Goal: Task Accomplishment & Management: Manage account settings

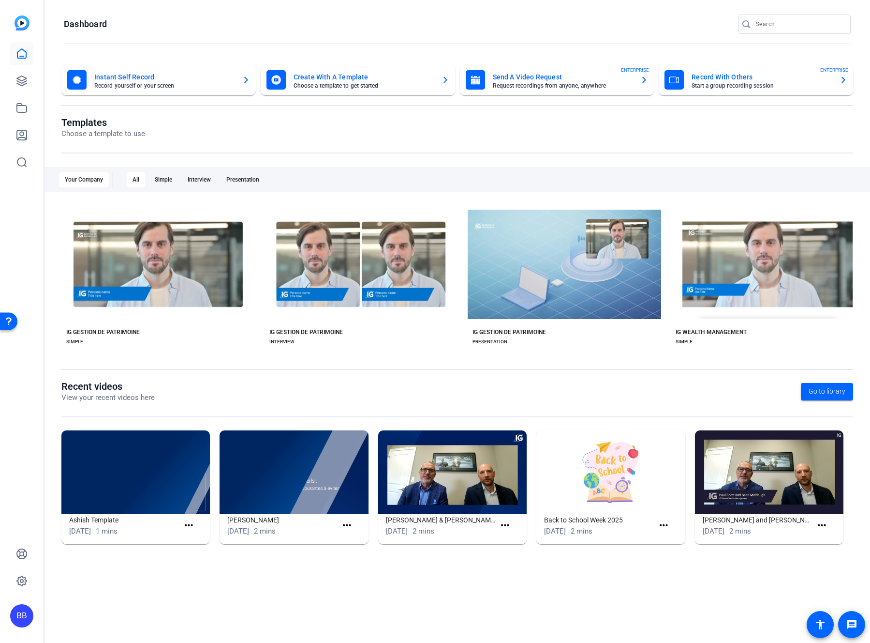
click at [135, 178] on div "All" at bounding box center [136, 179] width 18 height 15
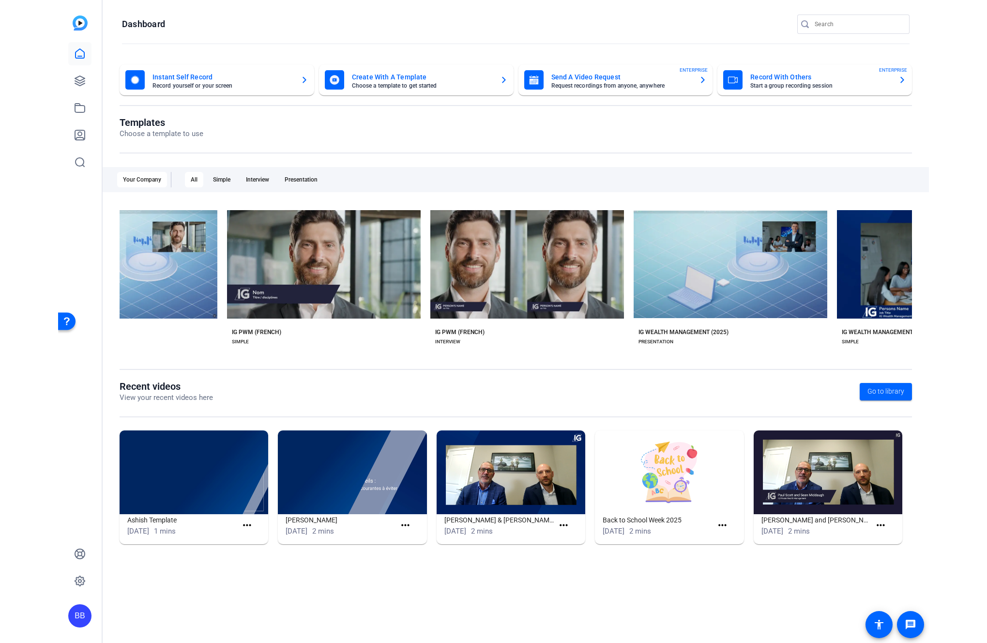
scroll to position [0, 2049]
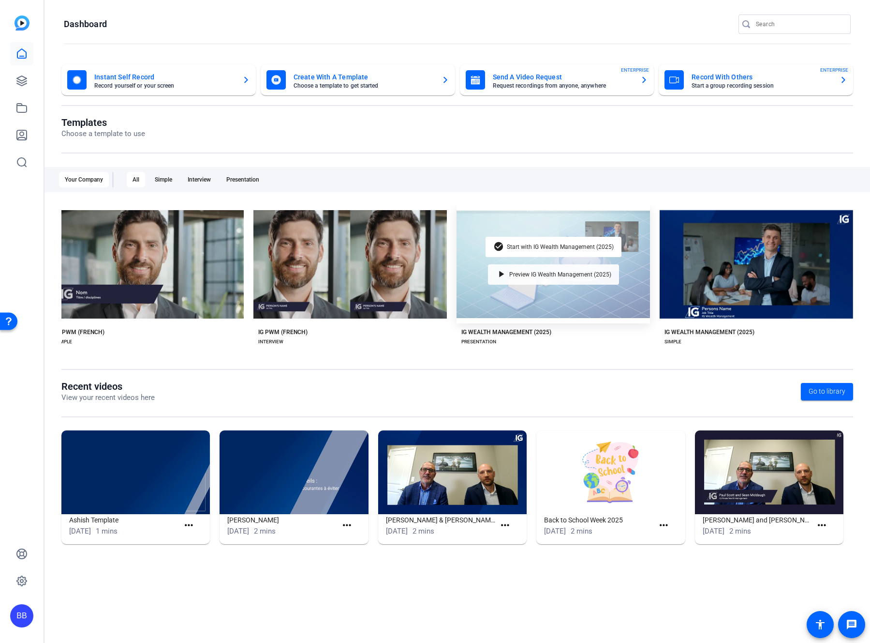
click at [500, 275] on span "Preview IG Wealth Management (2025)" at bounding box center [561, 274] width 102 height 6
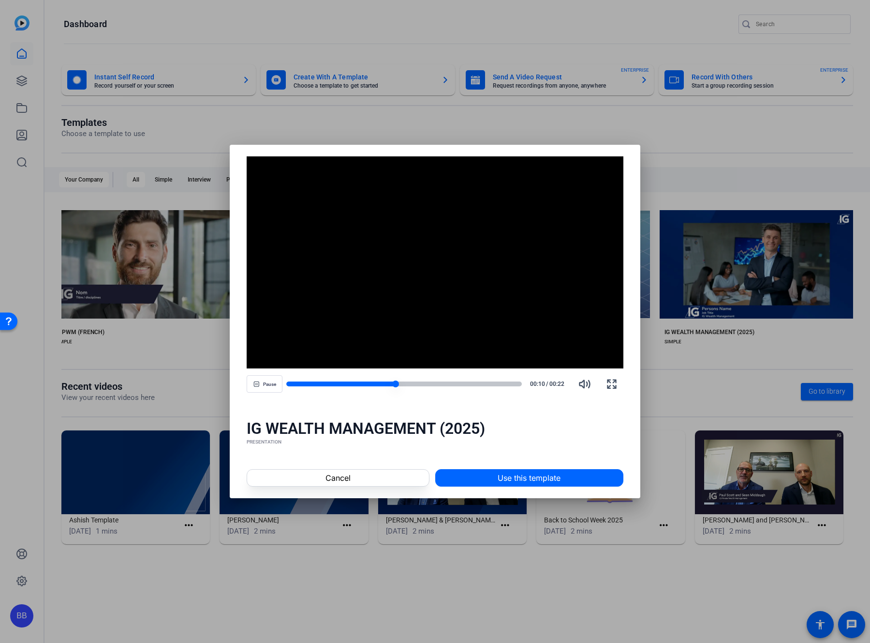
drag, startPoint x: 420, startPoint y: 383, endPoint x: 469, endPoint y: 381, distance: 49.4
click at [469, 381] on div at bounding box center [404, 383] width 236 height 5
click at [486, 410] on span at bounding box center [529, 477] width 187 height 23
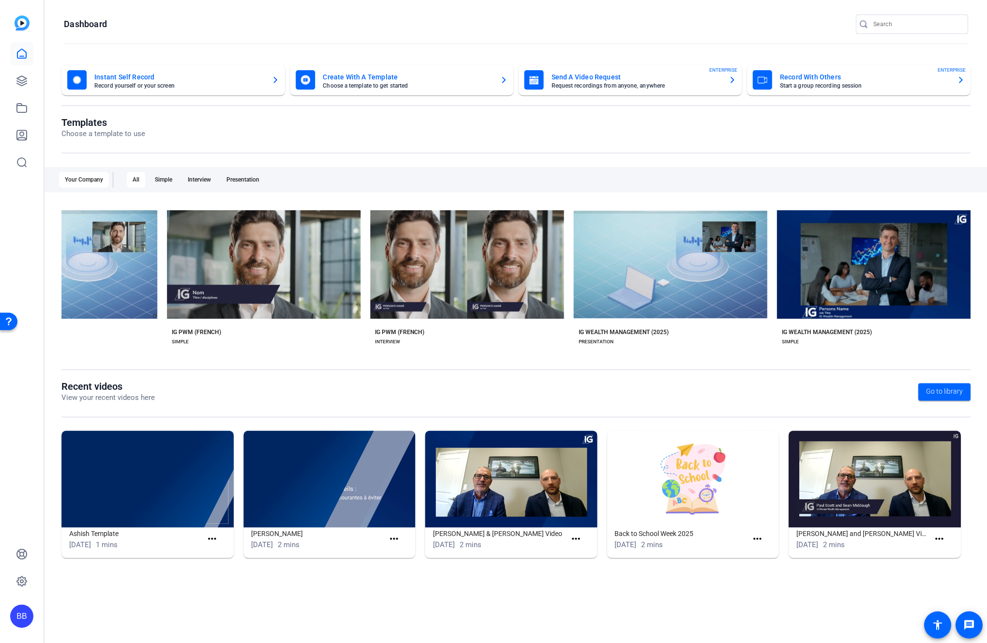
scroll to position [0, 1932]
click at [18, 130] on icon at bounding box center [22, 135] width 12 height 12
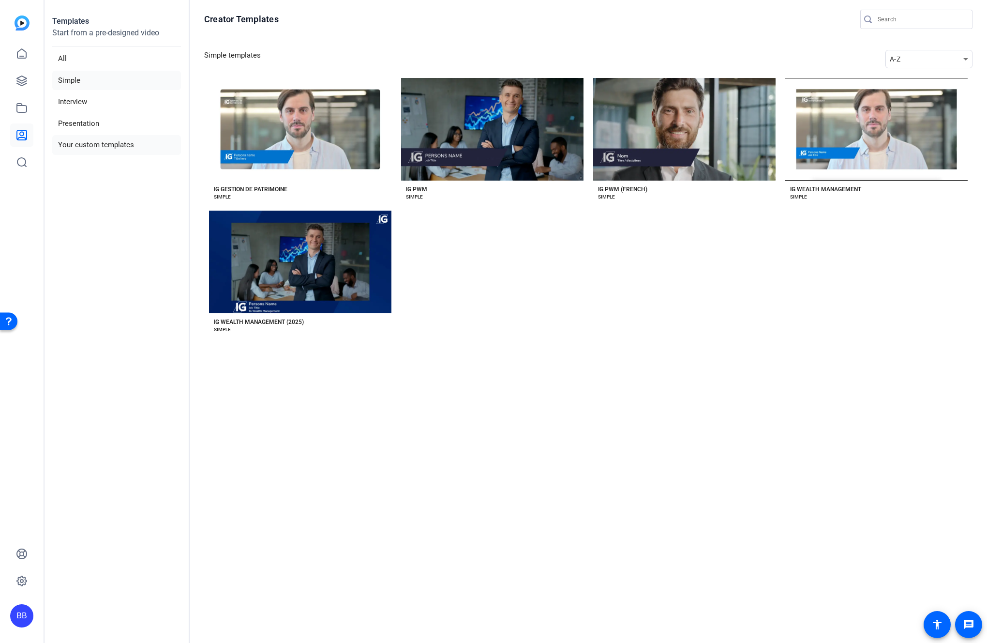
click at [84, 145] on li "Your custom templates" at bounding box center [116, 145] width 129 height 20
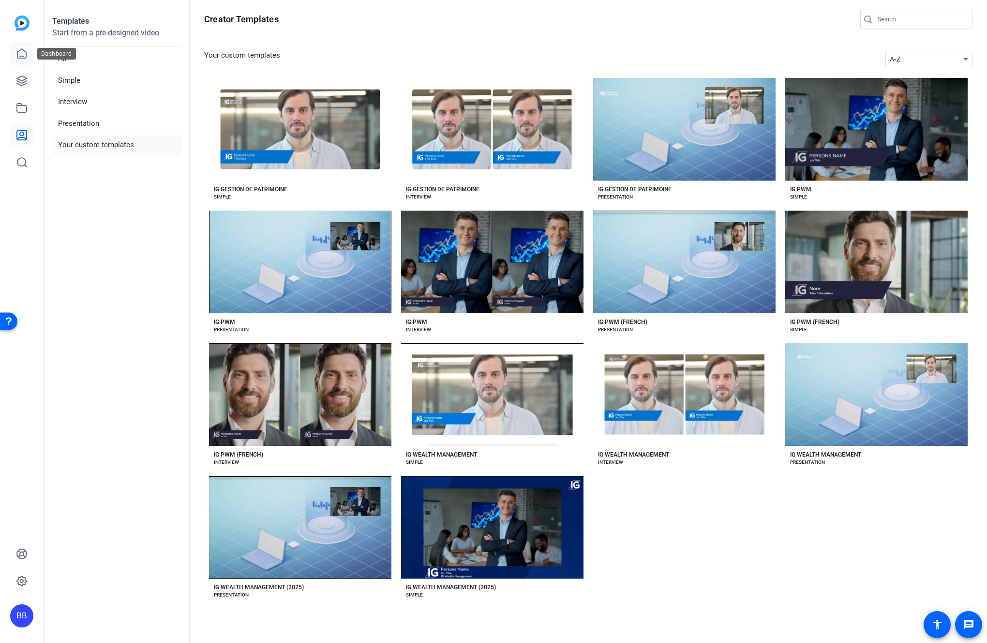
click at [23, 52] on icon at bounding box center [22, 54] width 12 height 12
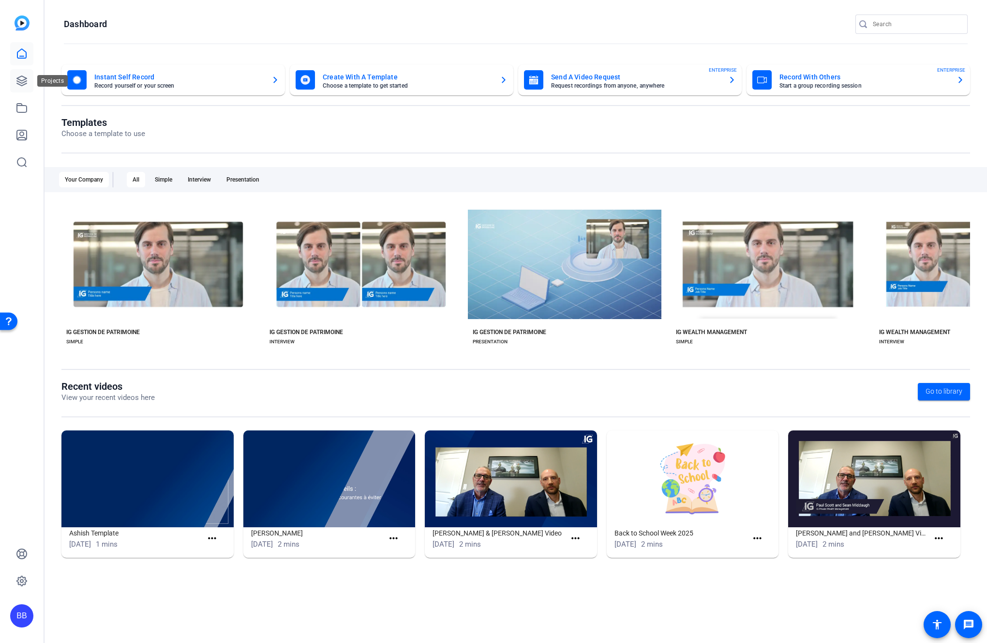
click at [19, 80] on icon at bounding box center [22, 81] width 12 height 12
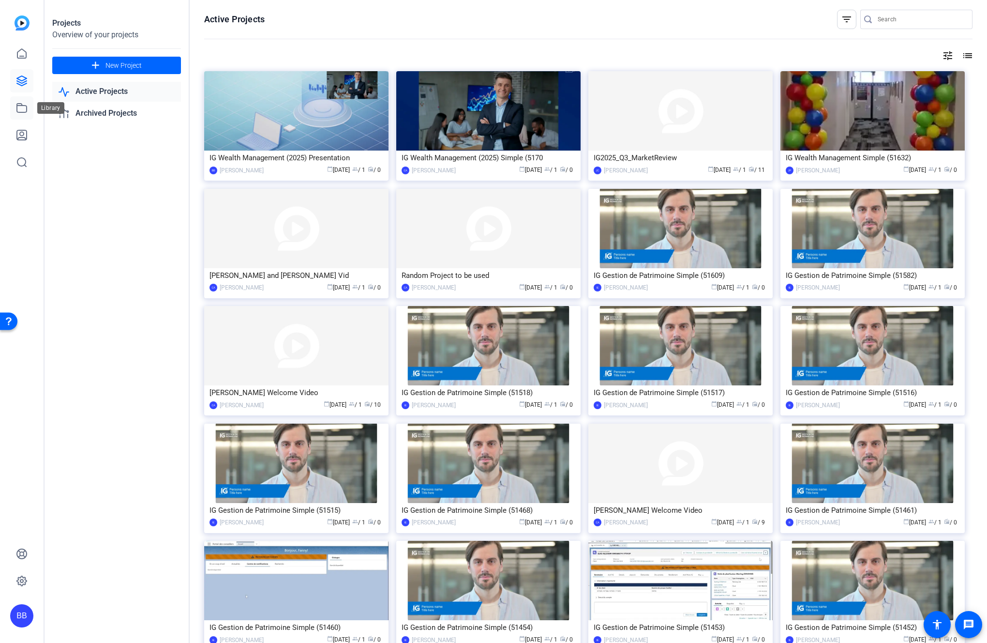
click at [21, 107] on icon at bounding box center [22, 108] width 12 height 12
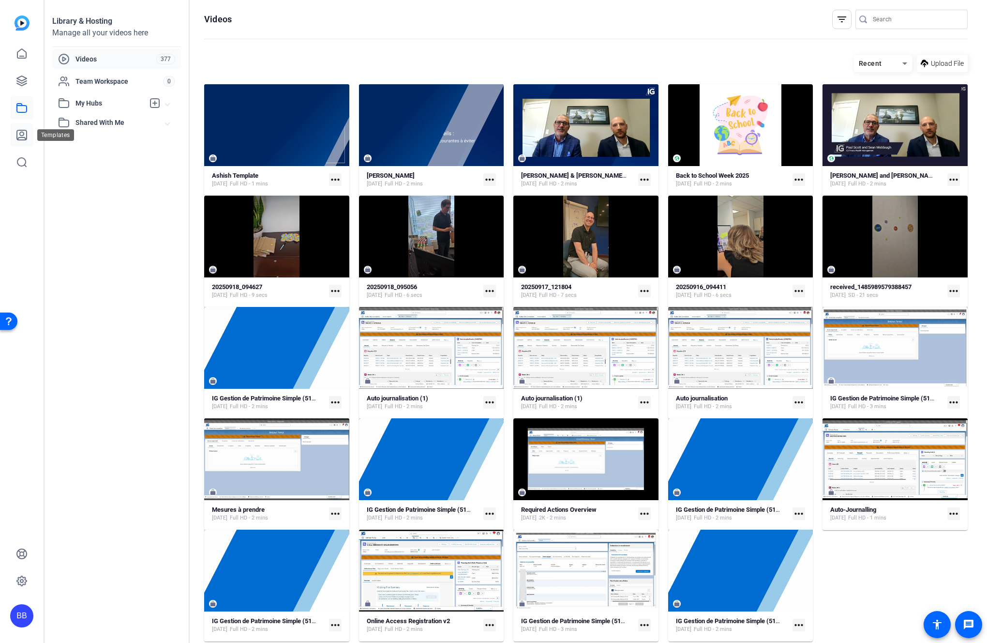
click at [22, 137] on icon at bounding box center [22, 135] width 10 height 10
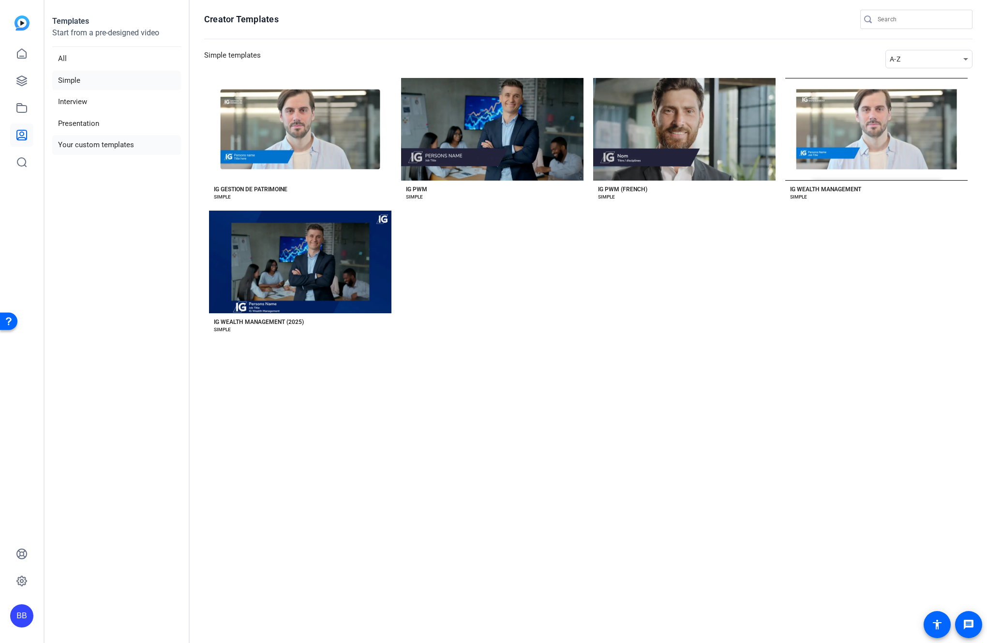
click at [87, 142] on li "Your custom templates" at bounding box center [116, 145] width 129 height 20
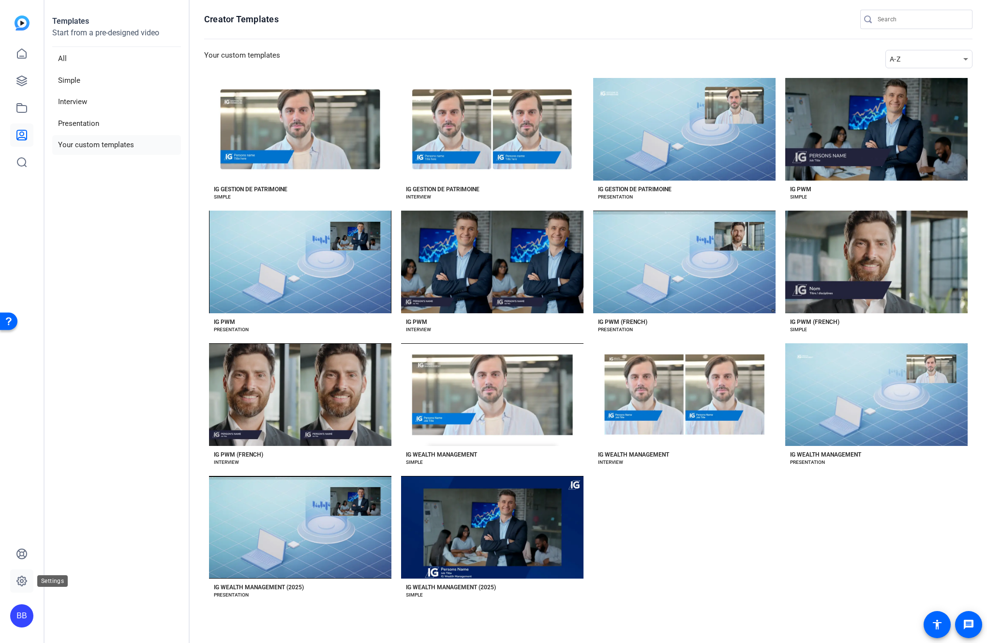
click at [23, 410] on icon at bounding box center [21, 580] width 3 height 3
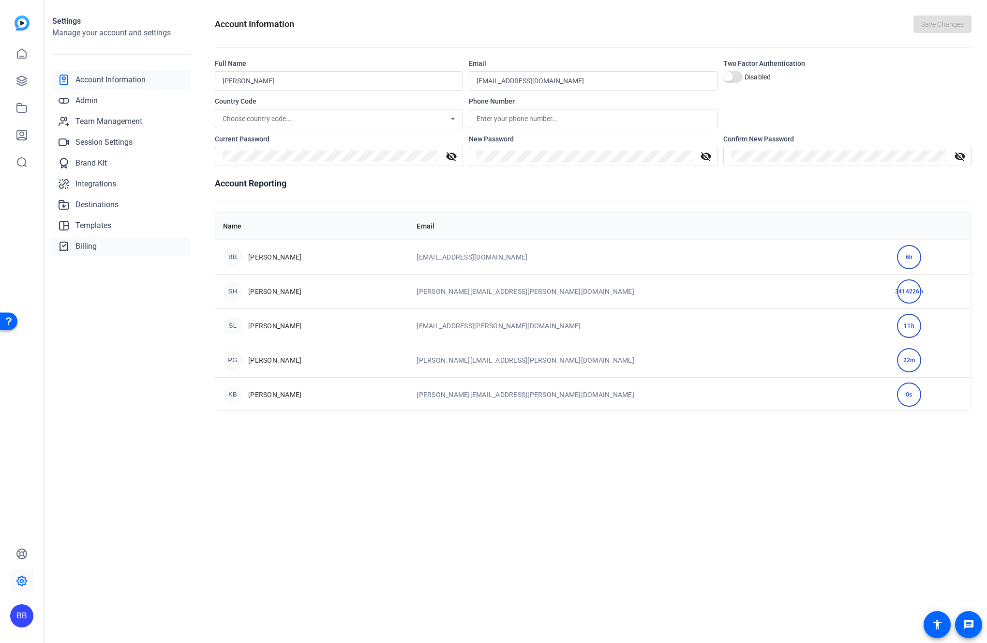
click at [83, 244] on span "Billing" at bounding box center [85, 246] width 21 height 12
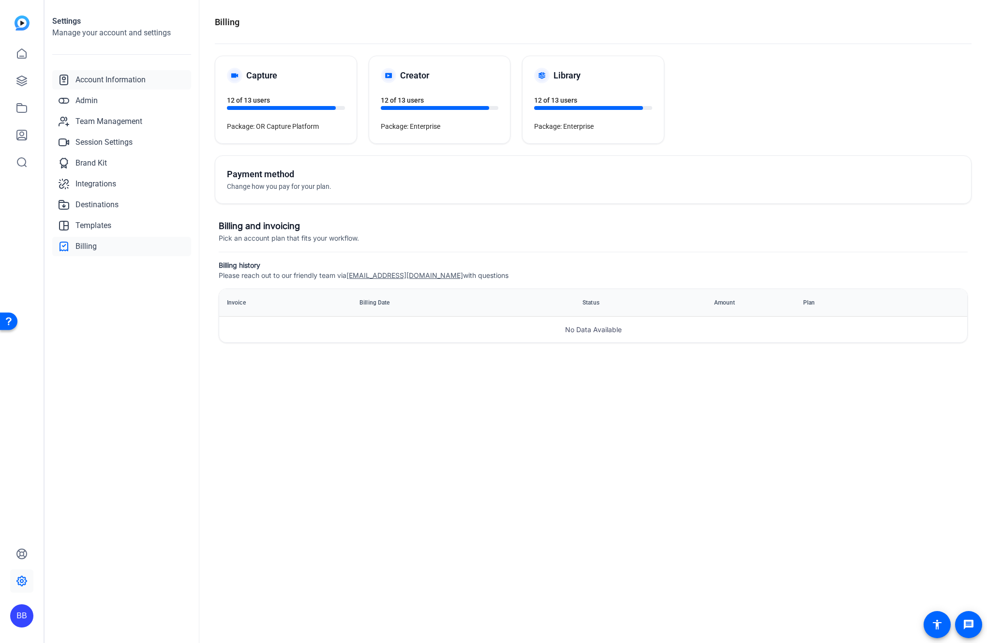
click at [111, 79] on span "Account Information" at bounding box center [110, 80] width 70 height 12
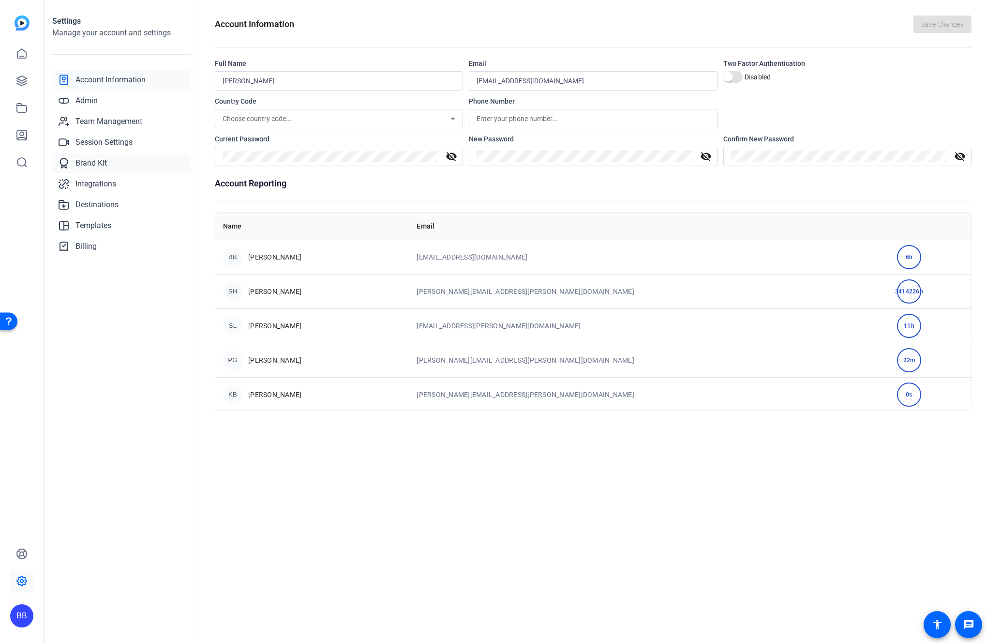
click at [88, 164] on span "Brand Kit" at bounding box center [90, 163] width 31 height 12
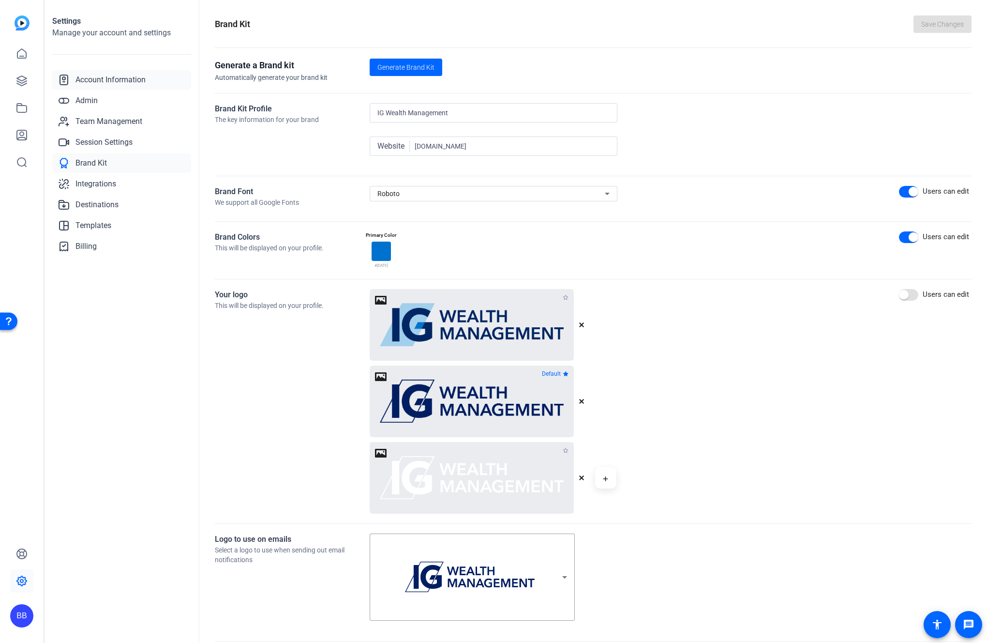
click at [94, 81] on span "Account Information" at bounding box center [110, 80] width 70 height 12
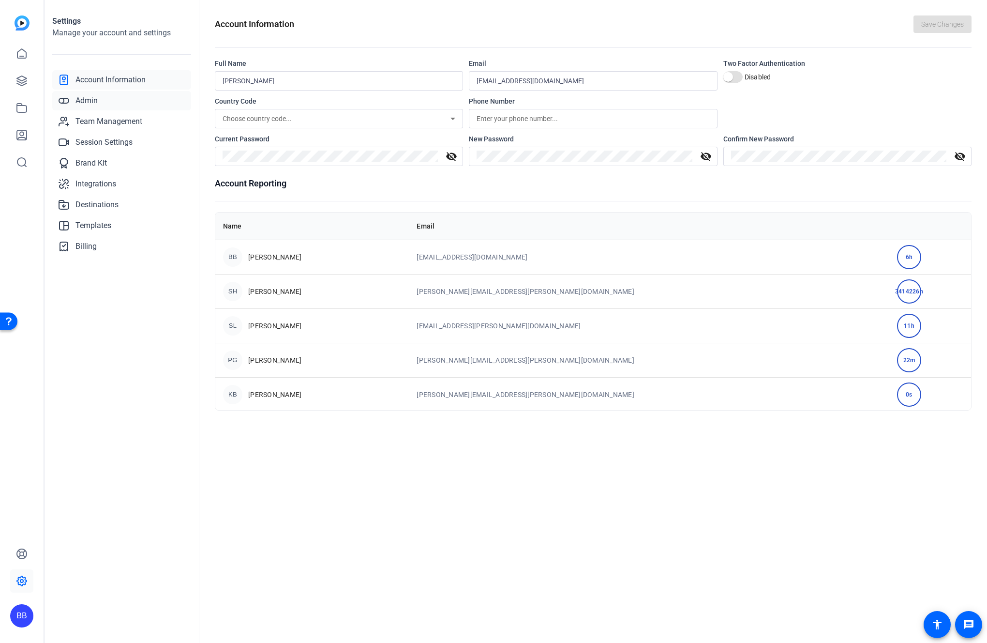
click at [82, 98] on span "Admin" at bounding box center [86, 101] width 22 height 12
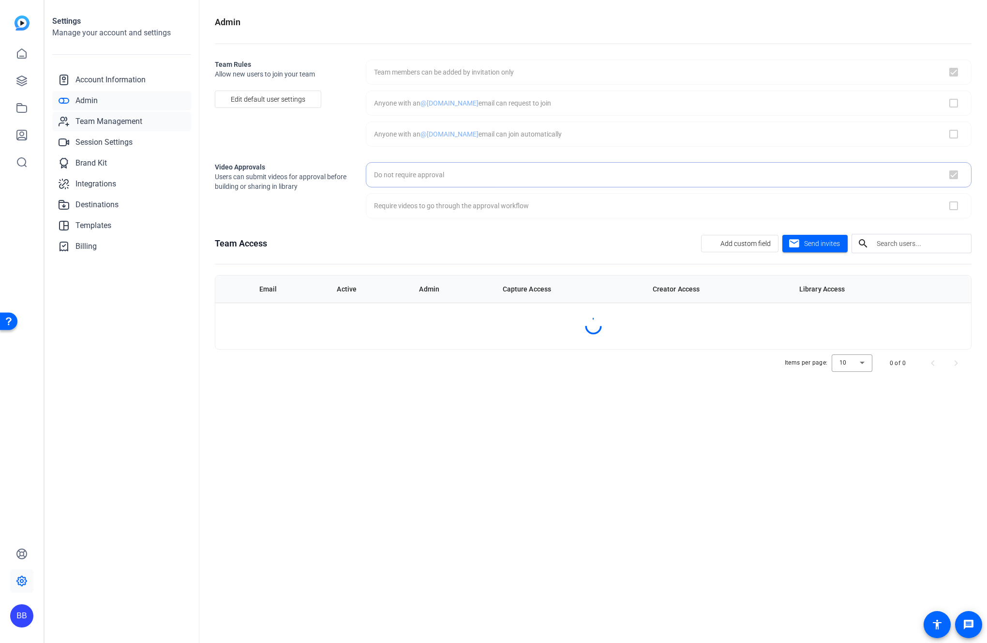
checkbox input "true"
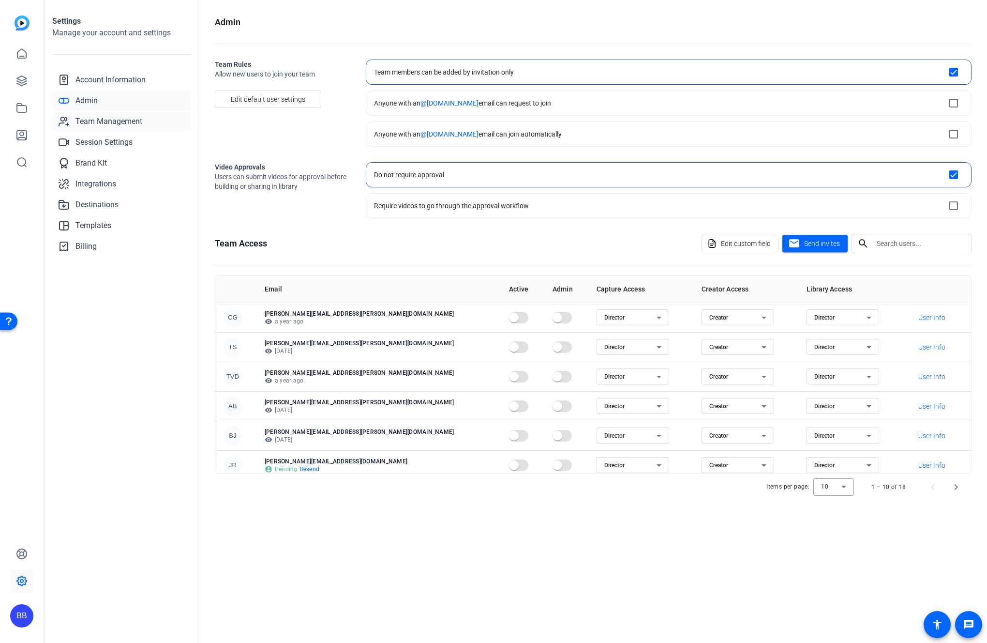
click at [90, 120] on span "Team Management" at bounding box center [108, 122] width 67 height 12
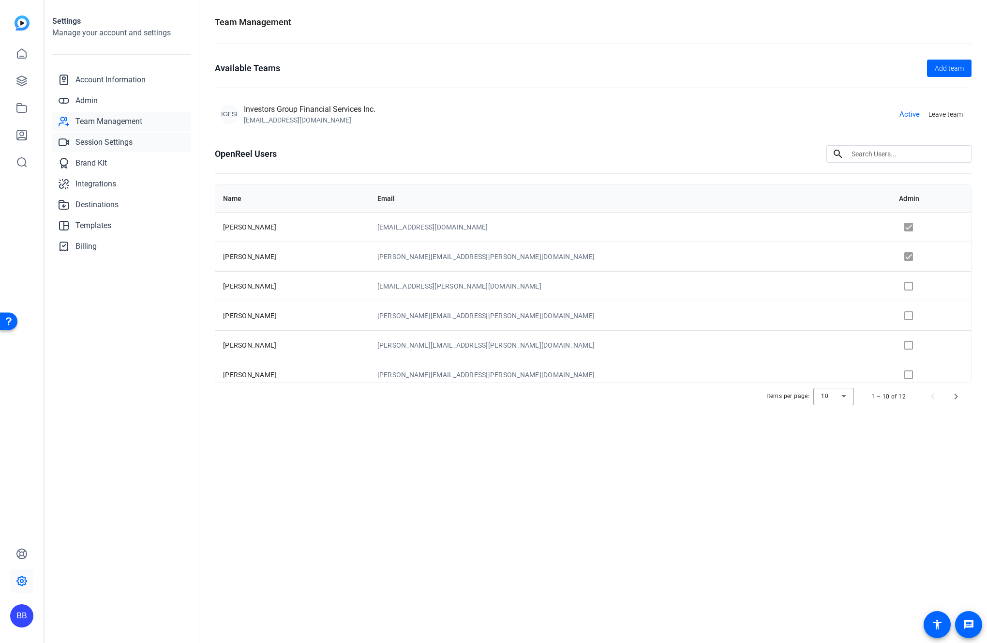
click at [95, 145] on span "Session Settings" at bounding box center [103, 142] width 57 height 12
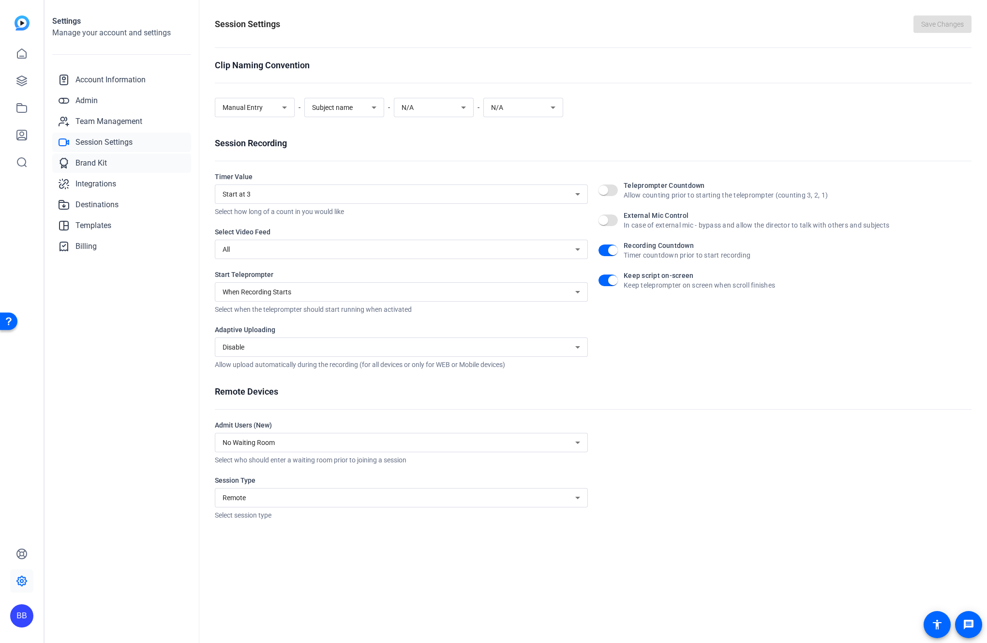
click at [89, 163] on span "Brand Kit" at bounding box center [90, 163] width 31 height 12
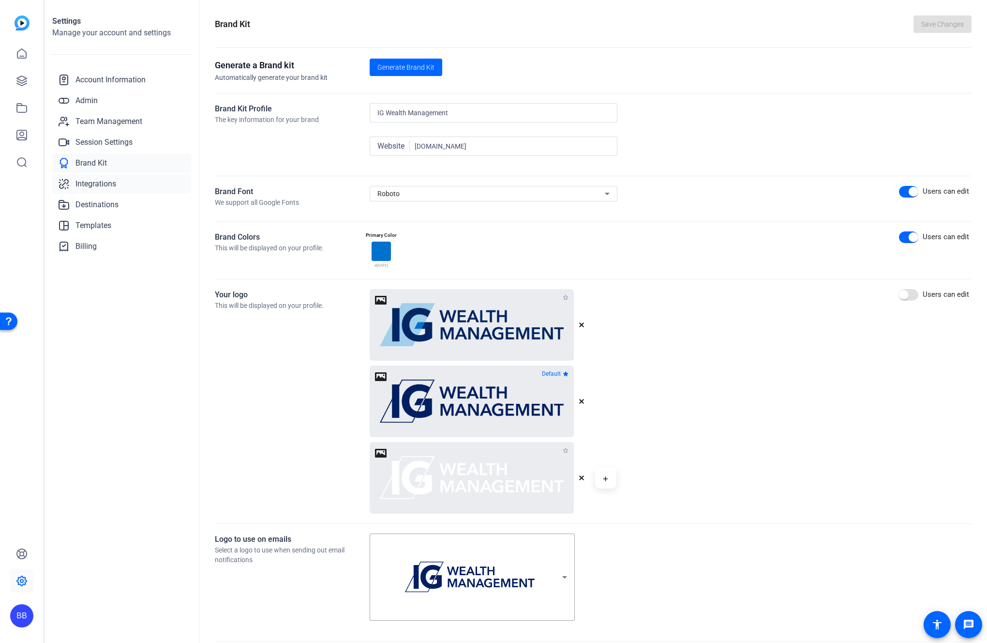
click at [89, 184] on span "Integrations" at bounding box center [95, 184] width 41 height 12
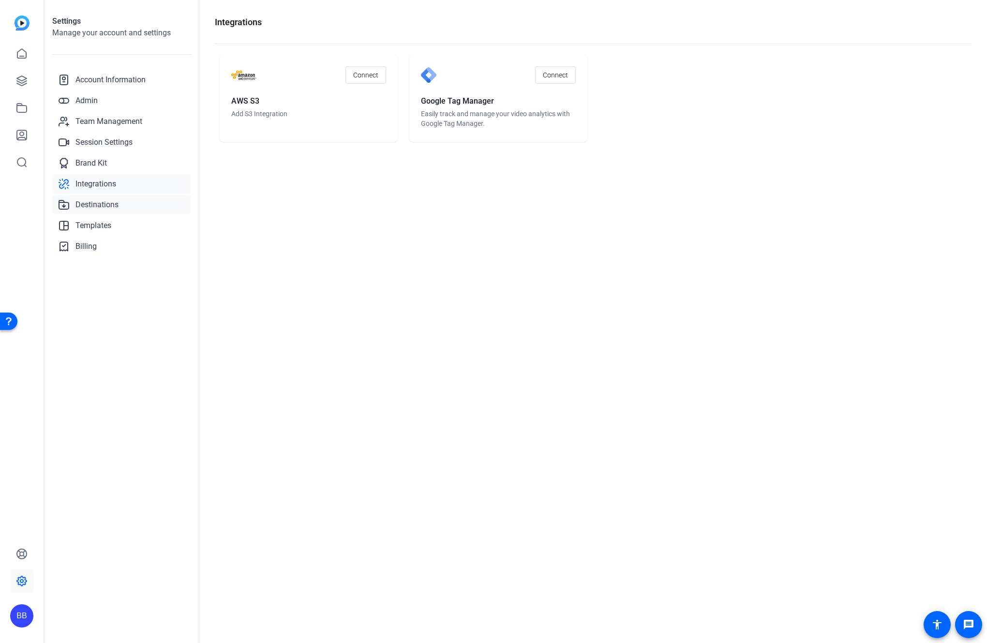
click at [89, 209] on span "Destinations" at bounding box center [96, 205] width 43 height 12
click at [87, 225] on span "Templates" at bounding box center [93, 226] width 36 height 12
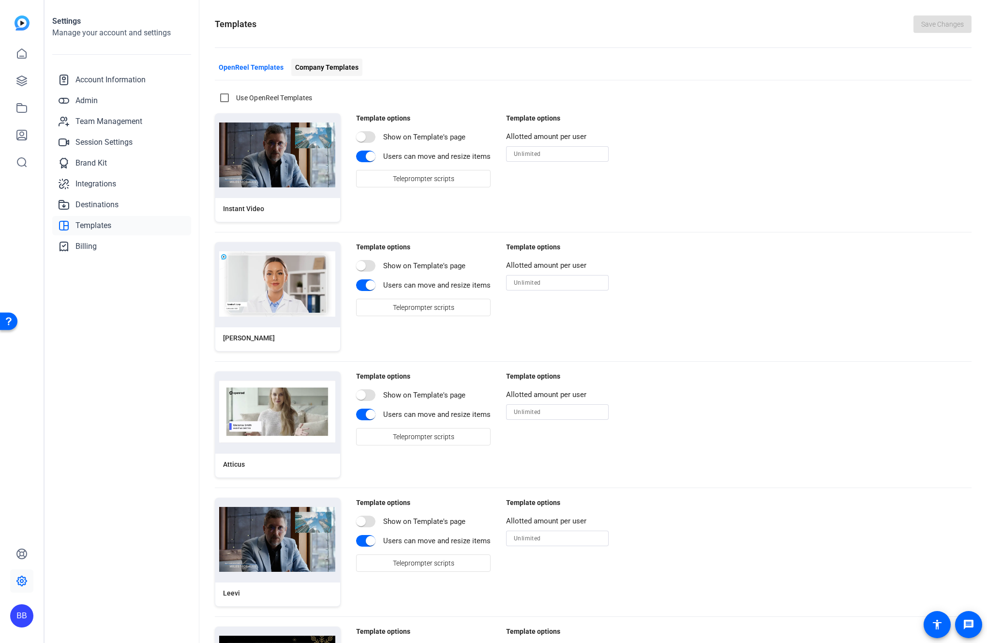
click at [332, 69] on span "Company Templates" at bounding box center [326, 67] width 63 height 10
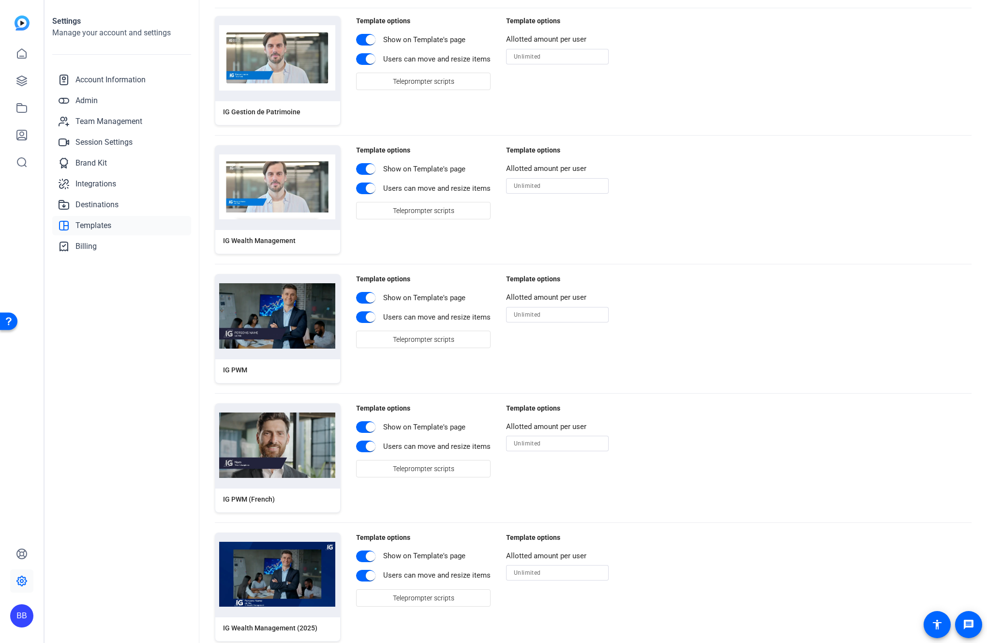
scroll to position [106, 0]
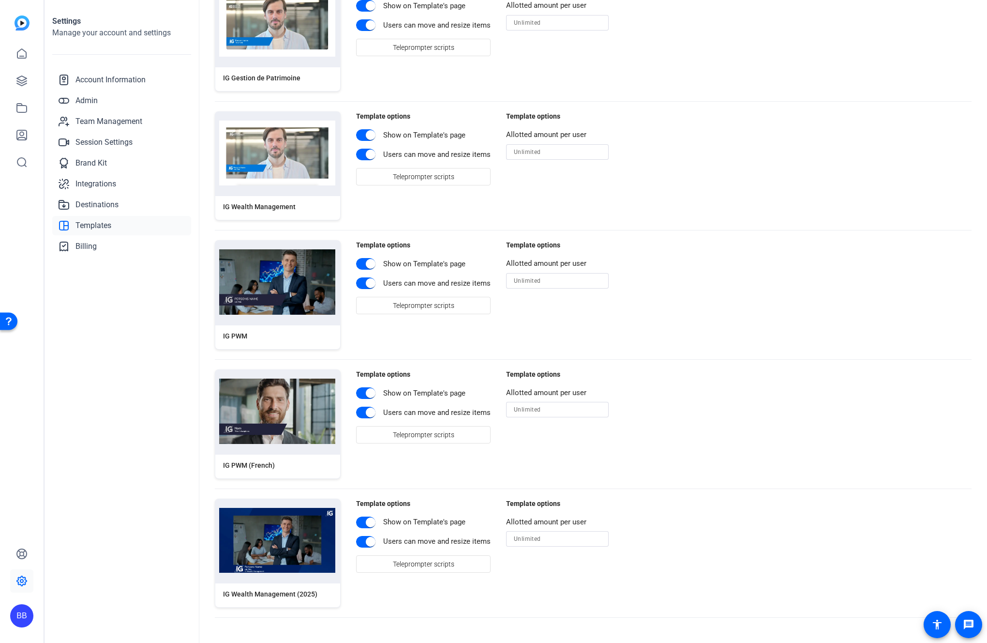
click at [289, 410] on img at bounding box center [277, 540] width 116 height 65
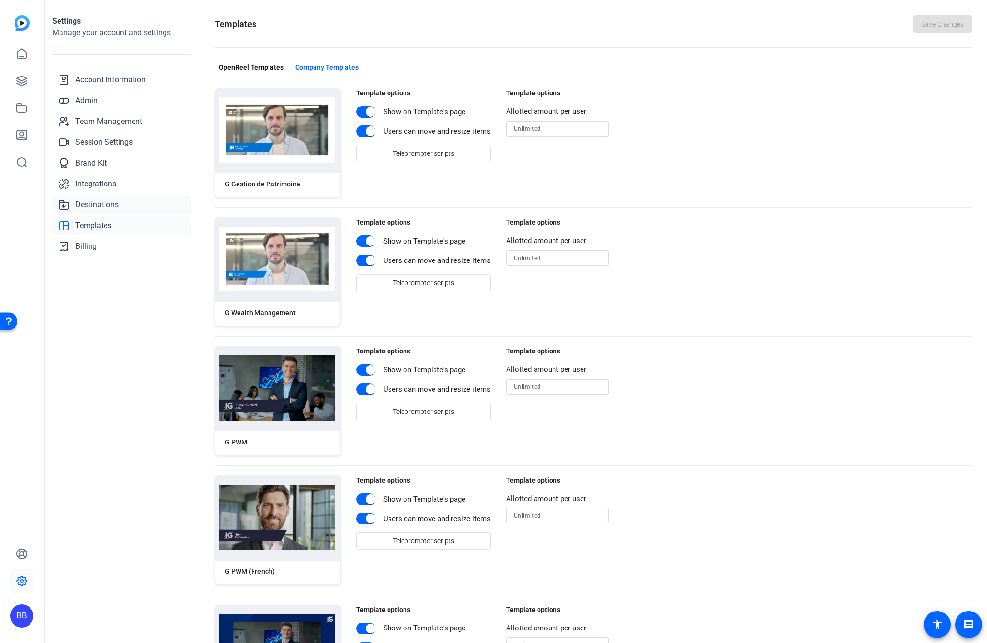
click at [93, 204] on span "Destinations" at bounding box center [96, 205] width 43 height 12
